Goal: Task Accomplishment & Management: Manage account settings

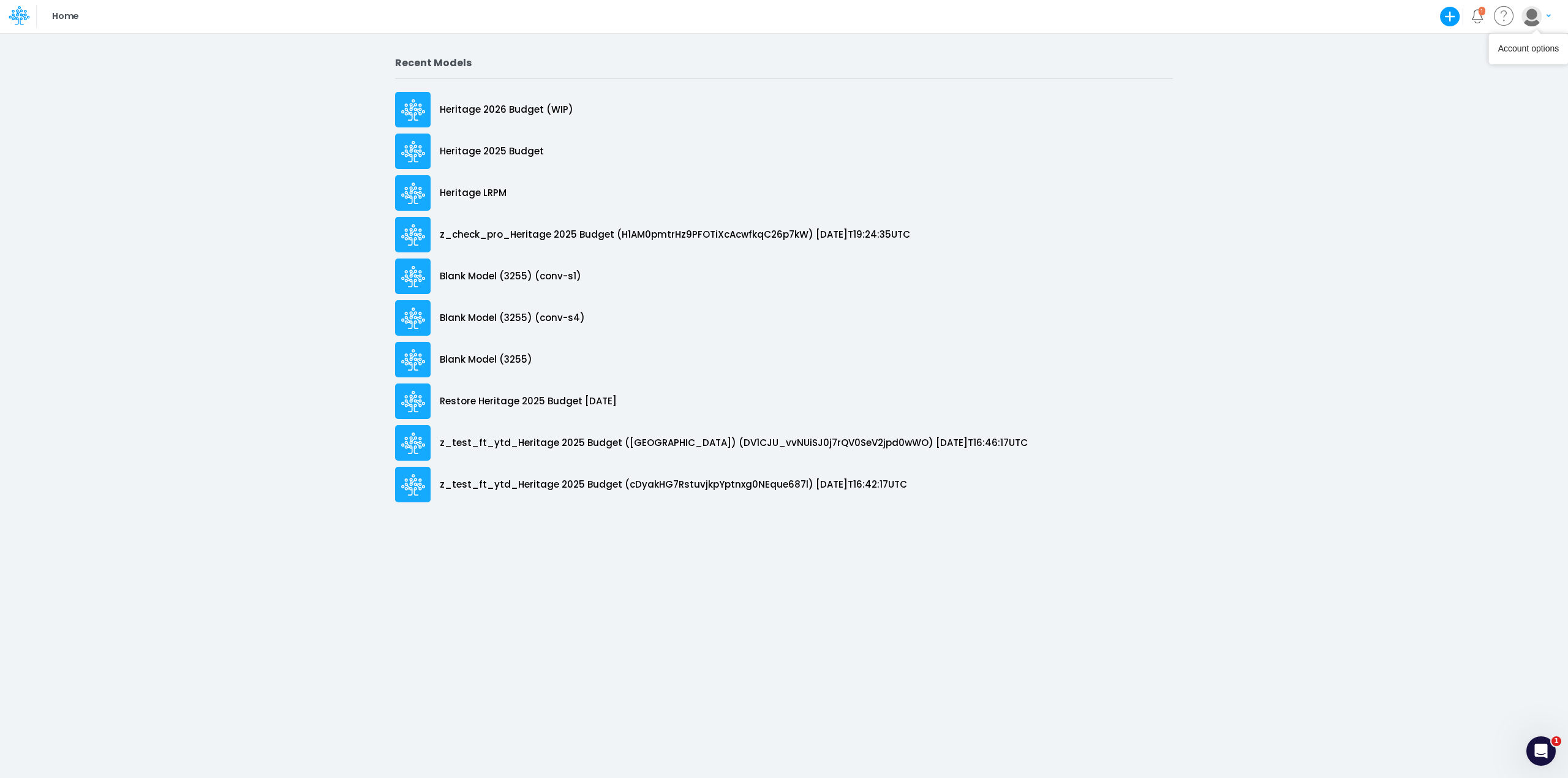
click at [1532, 15] on img "button" at bounding box center [1531, 16] width 20 height 20
click at [1454, 74] on button "Log out" at bounding box center [1486, 71] width 131 height 19
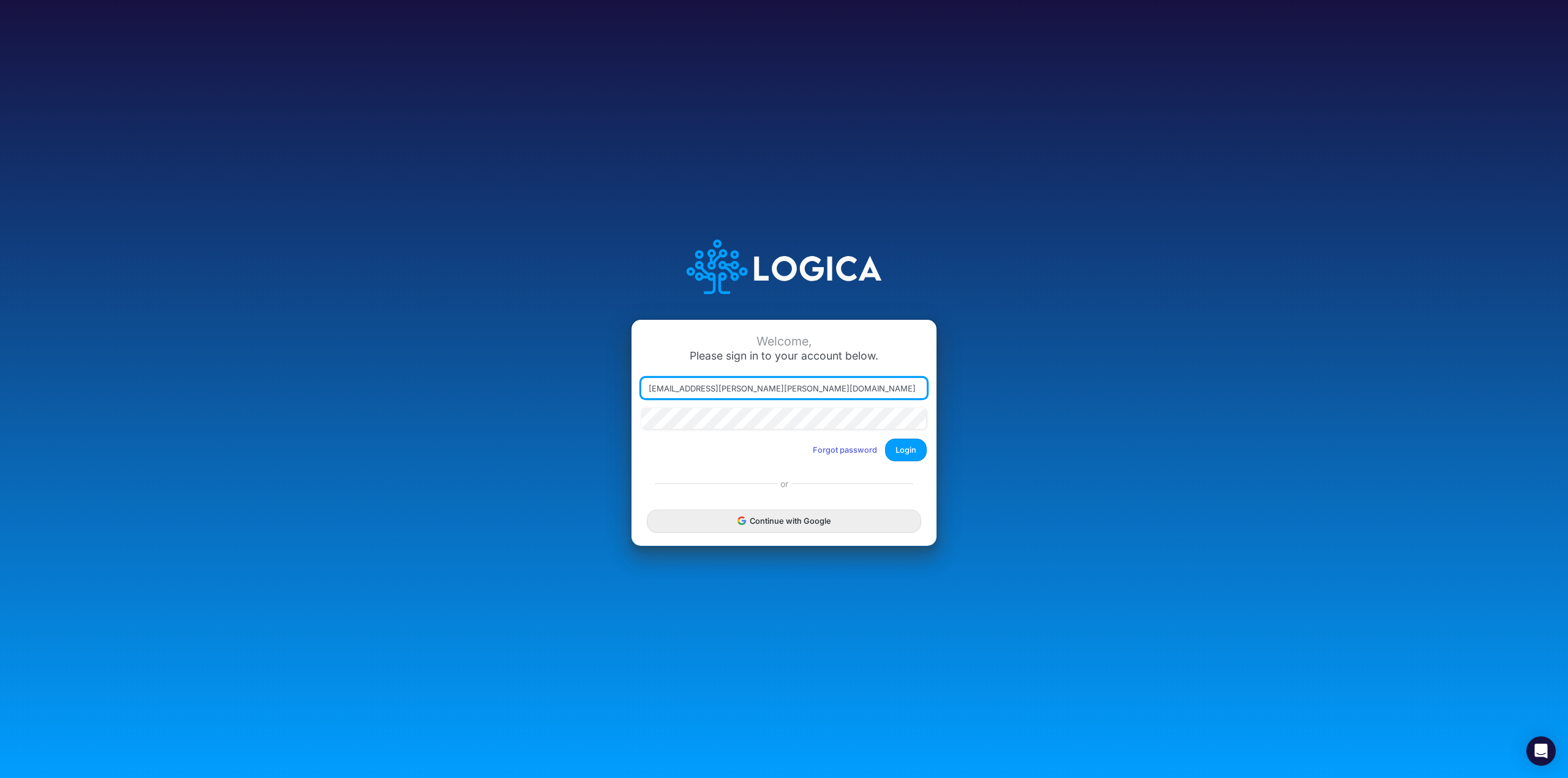
click at [641, 398] on div at bounding box center [641, 398] width 0 height 0
type input "leandro.castro+cquence@logica.cloud"
click at [914, 448] on button "Login" at bounding box center [906, 449] width 42 height 23
